Goal: Task Accomplishment & Management: Use online tool/utility

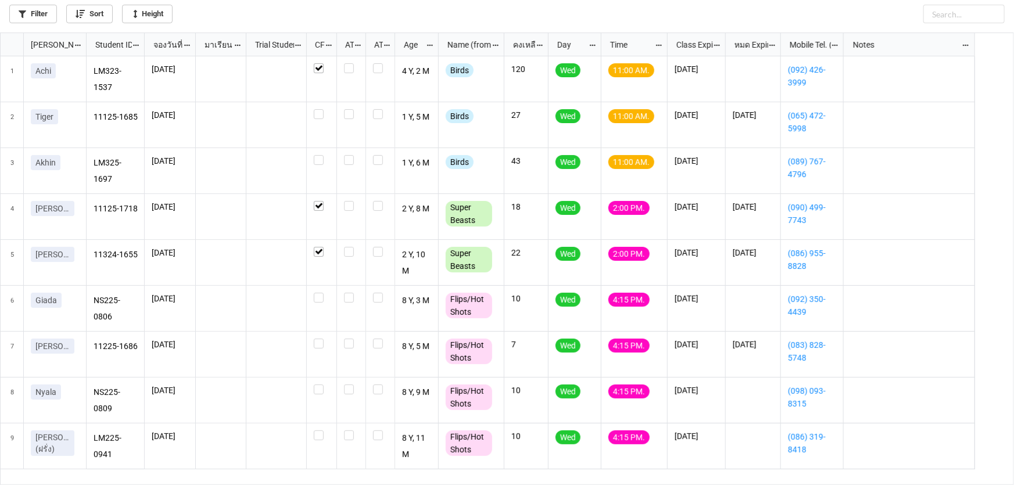
scroll to position [6, 6]
click at [318, 109] on label "grid" at bounding box center [322, 109] width 16 height 0
click at [321, 155] on label "grid" at bounding box center [322, 155] width 16 height 0
click at [322, 430] on label "grid" at bounding box center [322, 430] width 16 height 0
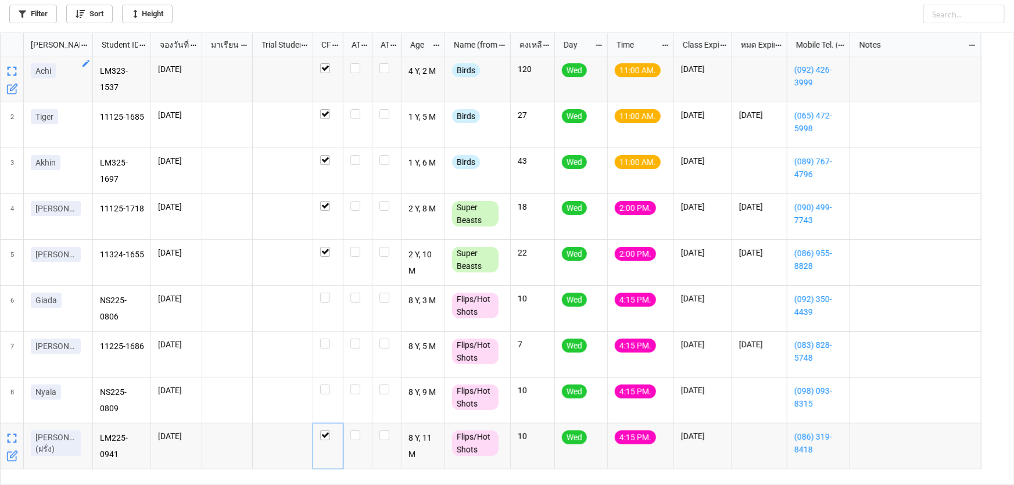
drag, startPoint x: 87, startPoint y: 38, endPoint x: 94, endPoint y: 42, distance: 7.6
click at [94, 42] on div "grid" at bounding box center [94, 44] width 2 height 23
click at [328, 385] on label "grid" at bounding box center [328, 385] width 16 height 0
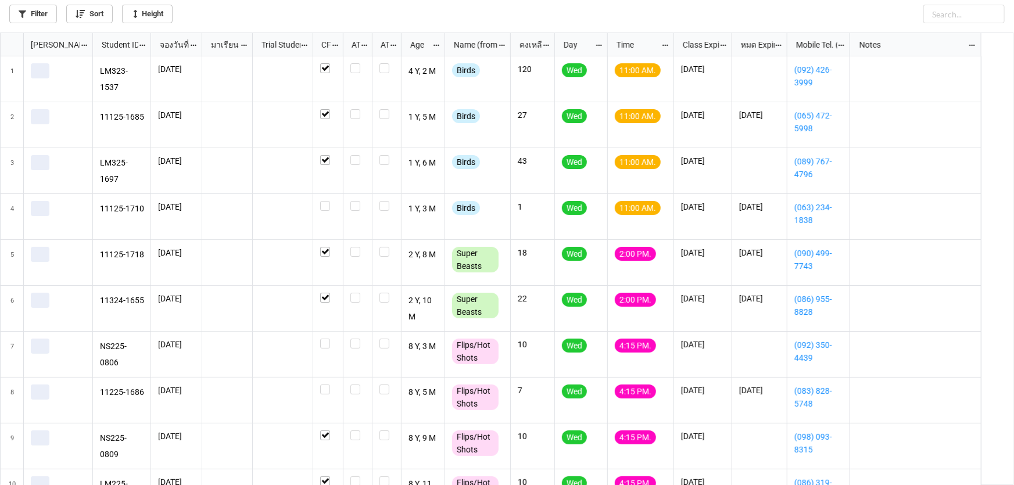
scroll to position [446, 1007]
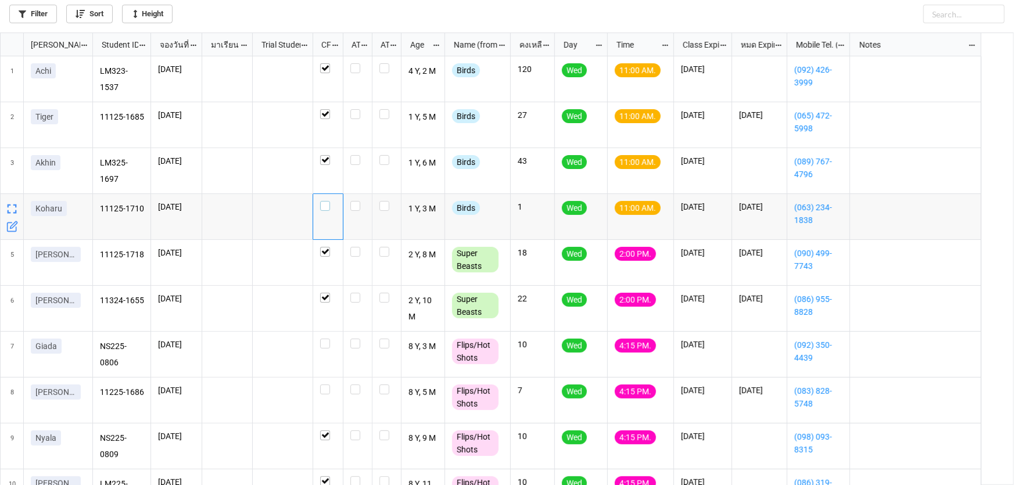
click at [329, 201] on label "grid" at bounding box center [328, 201] width 16 height 0
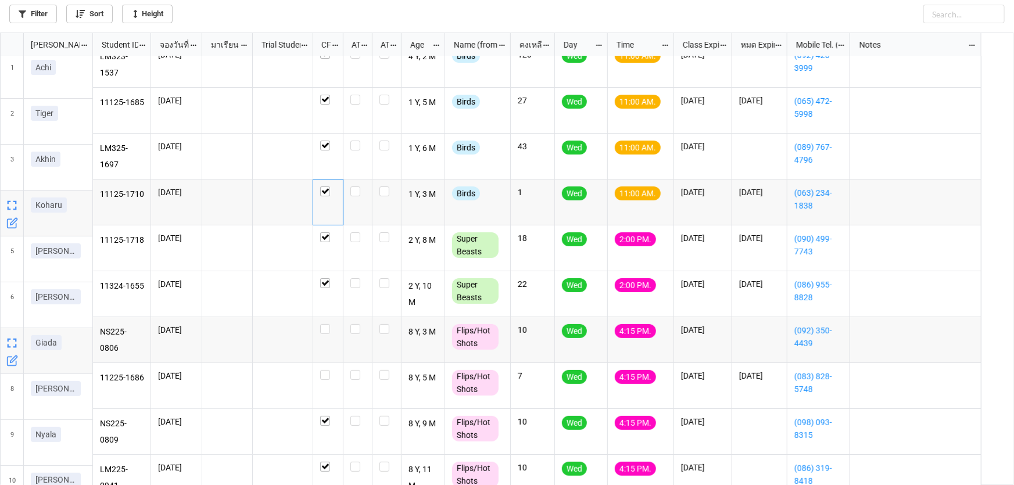
scroll to position [0, 0]
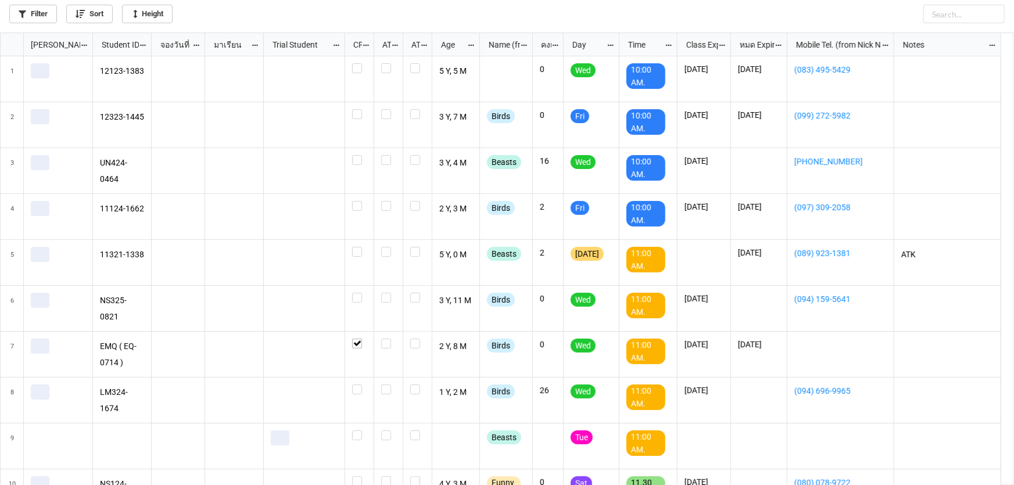
scroll to position [446, 1007]
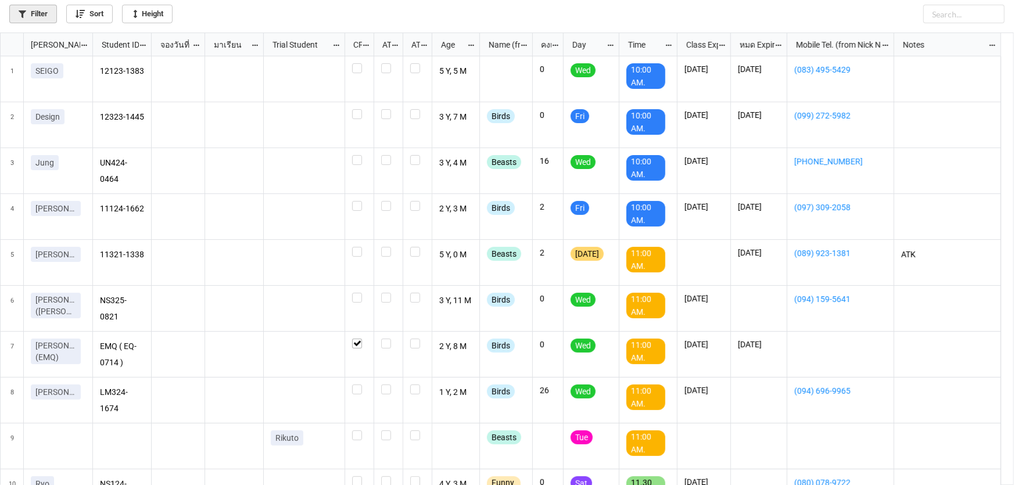
click at [48, 17] on link "Filter" at bounding box center [33, 14] width 48 height 19
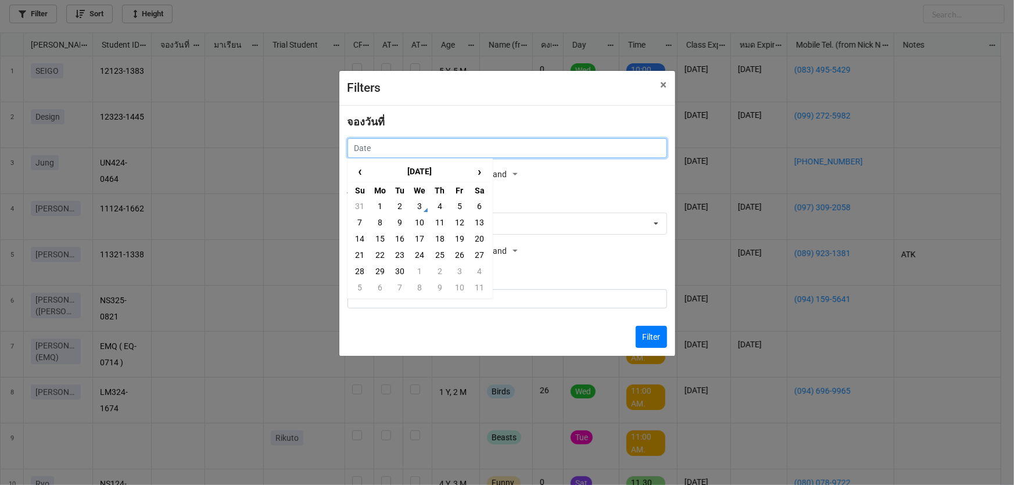
click at [419, 153] on input "text" at bounding box center [506, 148] width 319 height 20
click at [439, 213] on td "4" at bounding box center [440, 206] width 20 height 16
type input "4/9/2025"
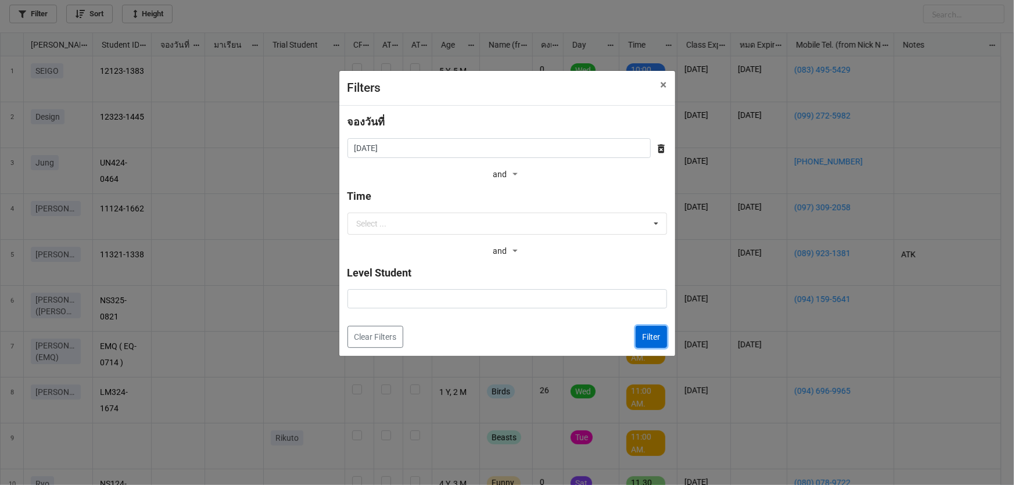
click at [641, 338] on button "Filter" at bounding box center [650, 337] width 31 height 22
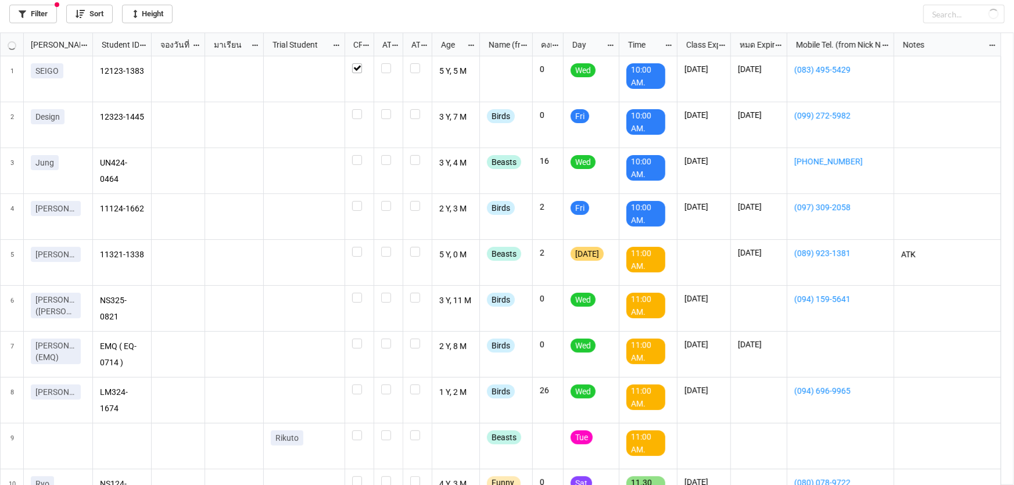
checkbox input "true"
checkbox input "false"
